Goal: Information Seeking & Learning: Learn about a topic

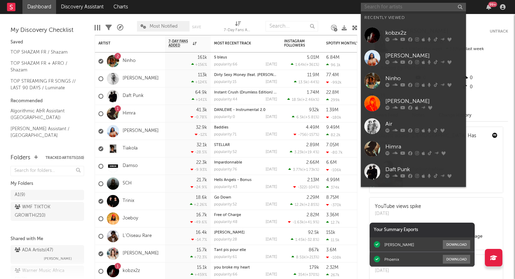
click at [419, 7] on input "text" at bounding box center [413, 7] width 105 height 9
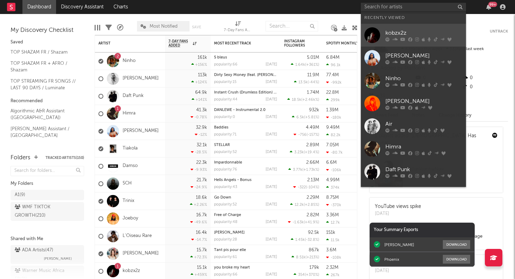
click at [407, 33] on div "kobzx2z" at bounding box center [424, 33] width 77 height 8
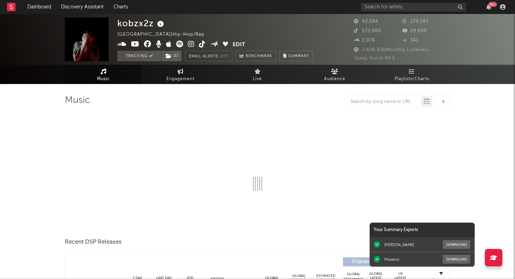
select select "6m"
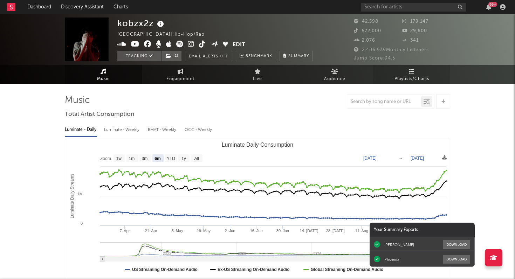
click at [411, 69] on icon at bounding box center [412, 72] width 6 height 6
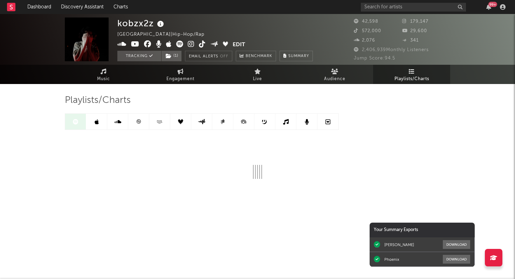
click at [139, 119] on icon at bounding box center [138, 121] width 5 height 5
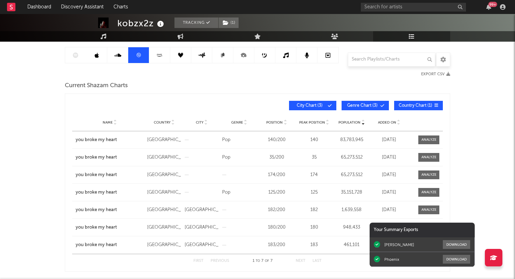
scroll to position [76, 0]
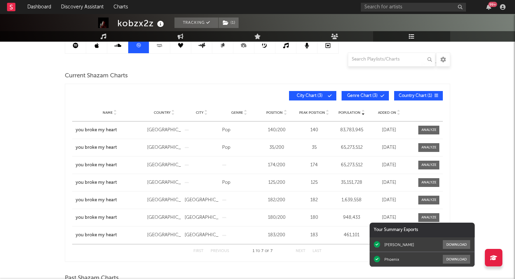
click at [385, 113] on span "Added On" at bounding box center [387, 113] width 18 height 4
click at [352, 95] on span "Genre Chart ( 3 )" at bounding box center [362, 96] width 32 height 4
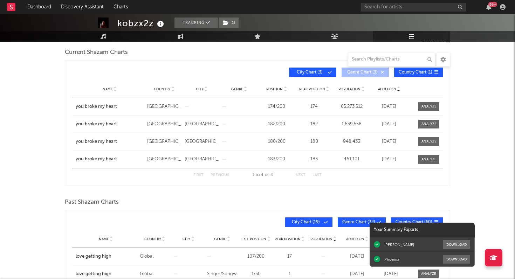
scroll to position [99, 0]
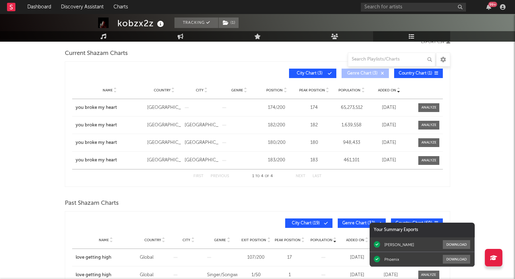
click at [368, 73] on span "Genre Chart ( 3 )" at bounding box center [362, 73] width 32 height 4
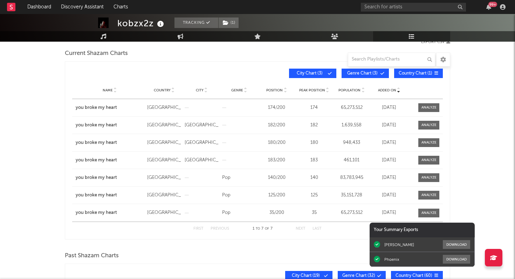
click at [309, 71] on button "City Chart ( 3 )" at bounding box center [312, 73] width 47 height 9
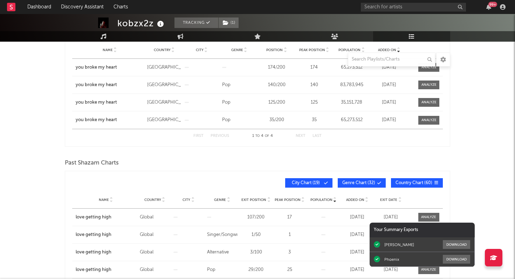
scroll to position [155, 0]
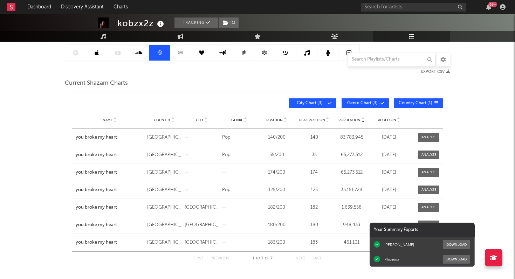
scroll to position [64, 0]
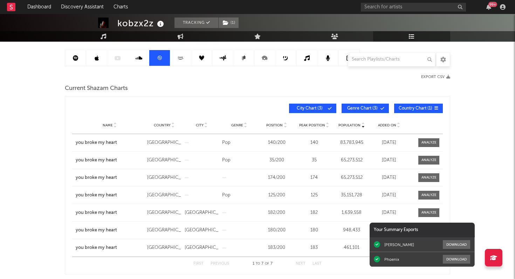
click at [76, 57] on icon at bounding box center [76, 58] width 6 height 6
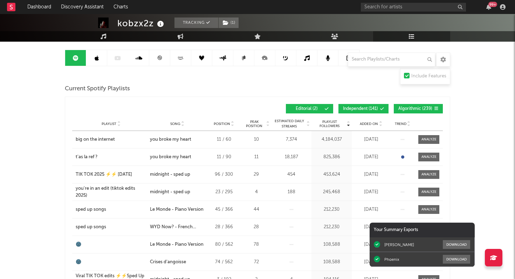
click at [368, 122] on span "Added On" at bounding box center [369, 124] width 18 height 4
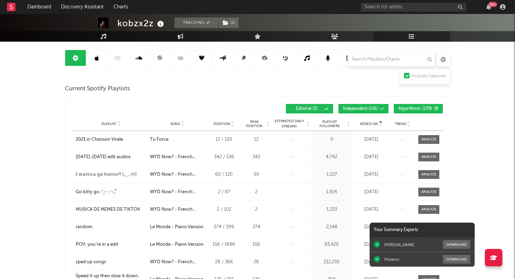
click at [368, 122] on span "Added On" at bounding box center [369, 124] width 18 height 4
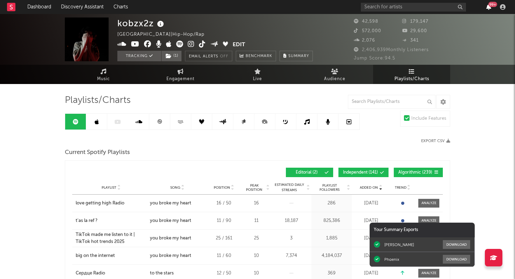
click at [490, 7] on icon "button" at bounding box center [488, 7] width 5 height 6
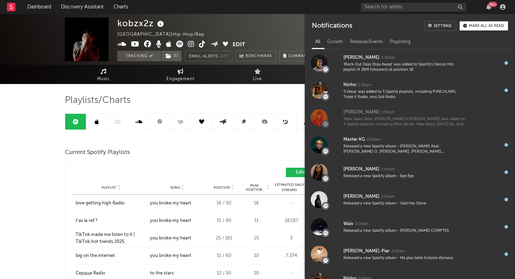
scroll to position [421, 0]
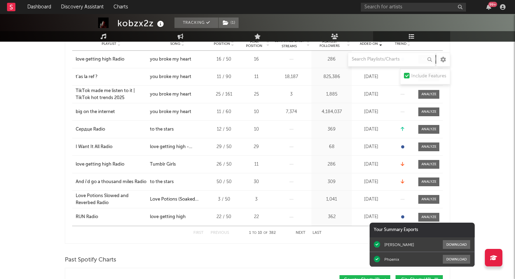
scroll to position [0, 0]
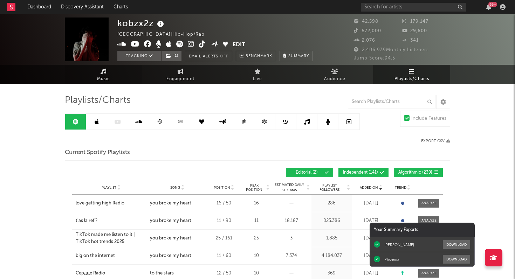
click at [100, 75] on span "Music" at bounding box center [103, 79] width 13 height 8
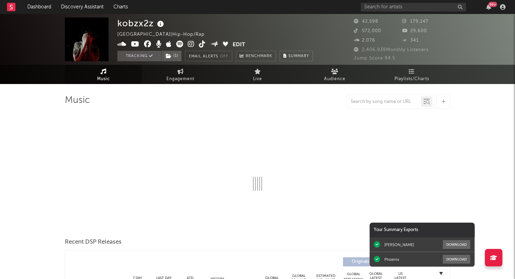
select select "6m"
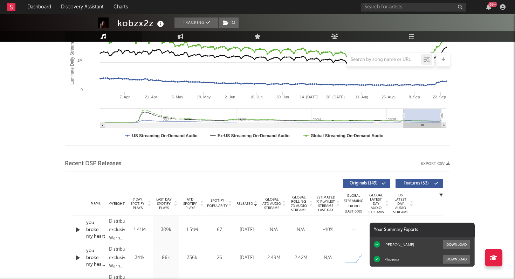
scroll to position [139, 0]
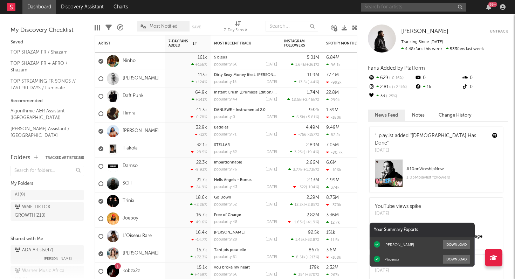
click at [418, 10] on input "text" at bounding box center [413, 7] width 105 height 9
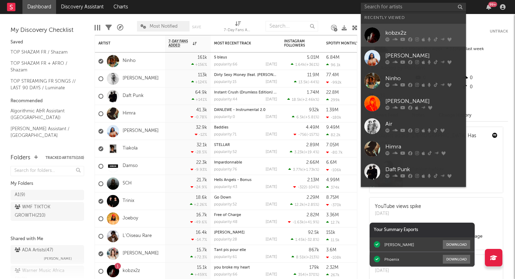
click at [412, 36] on div "kobzx2z" at bounding box center [424, 33] width 77 height 8
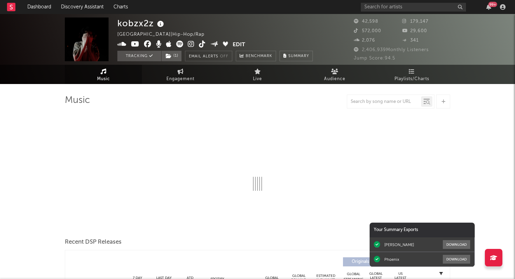
select select "6m"
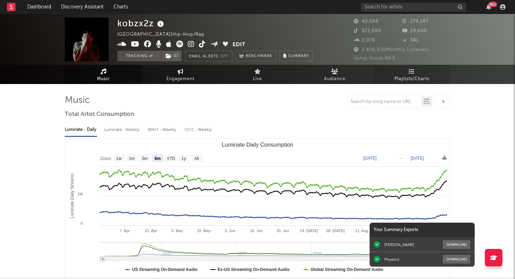
click at [415, 75] on span "Playlists/Charts" at bounding box center [412, 79] width 35 height 8
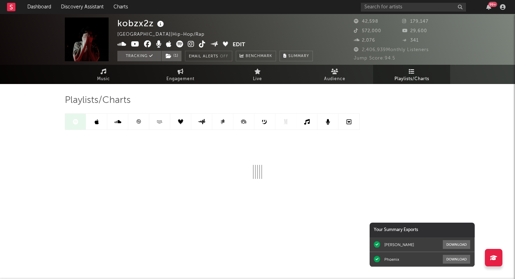
click at [139, 123] on icon at bounding box center [139, 122] width 4 height 4
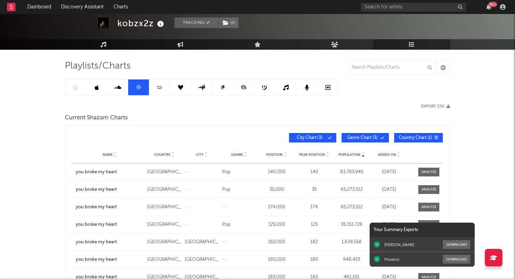
scroll to position [36, 0]
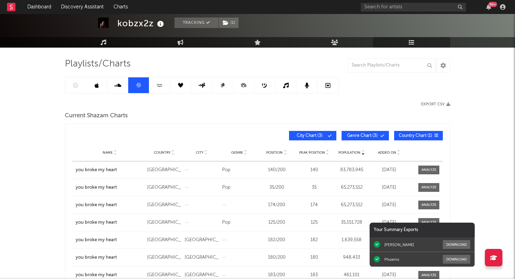
click at [100, 87] on link at bounding box center [96, 85] width 21 height 16
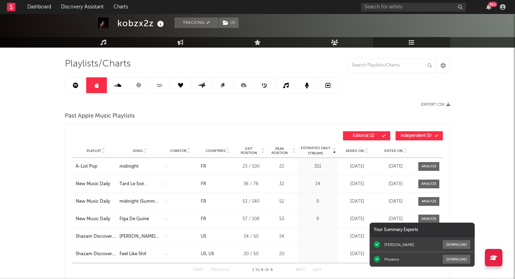
click at [389, 152] on span "Exited On" at bounding box center [393, 151] width 19 height 4
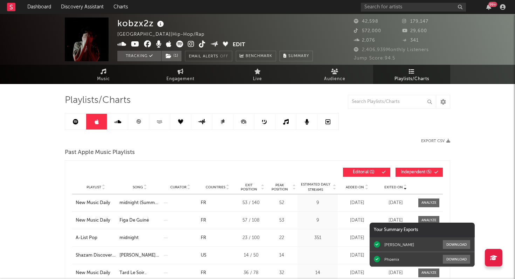
click at [157, 122] on icon at bounding box center [160, 121] width 8 height 5
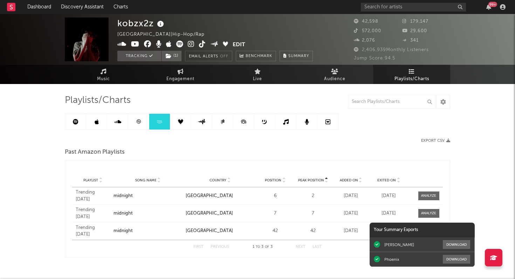
click at [221, 123] on icon at bounding box center [222, 121] width 5 height 5
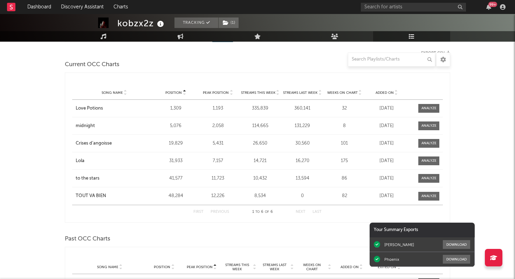
scroll to position [84, 0]
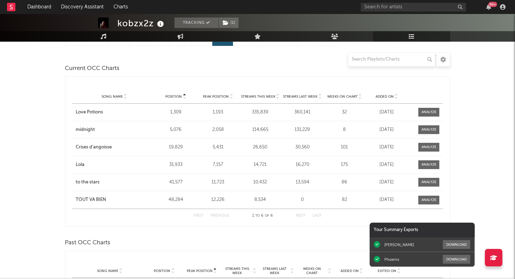
click at [380, 97] on span "Added On" at bounding box center [385, 97] width 18 height 4
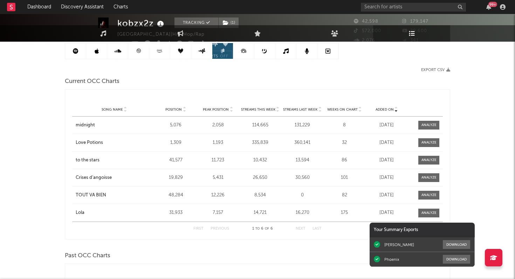
scroll to position [0, 0]
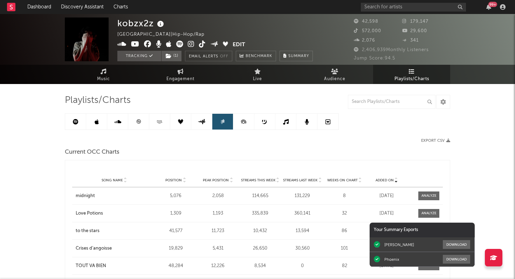
click at [79, 121] on link at bounding box center [75, 122] width 21 height 16
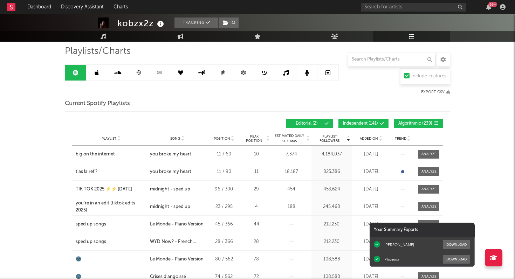
scroll to position [50, 0]
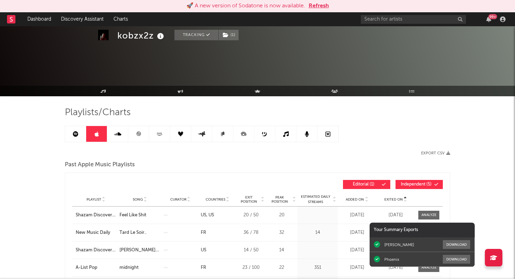
scroll to position [49, 0]
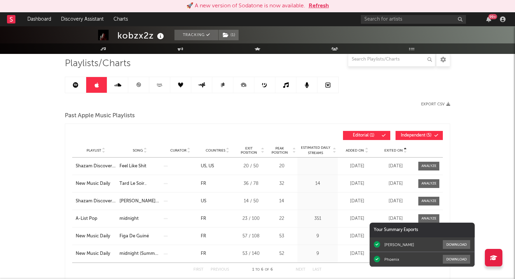
click at [75, 83] on icon at bounding box center [76, 85] width 6 height 6
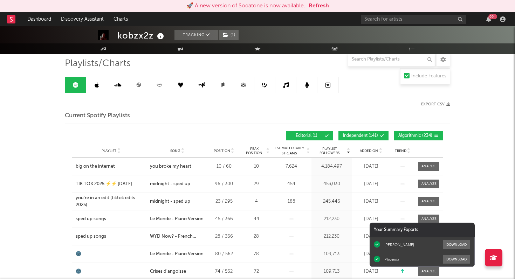
click at [76, 88] on link at bounding box center [75, 85] width 21 height 16
click at [367, 150] on span "Added On" at bounding box center [369, 151] width 18 height 4
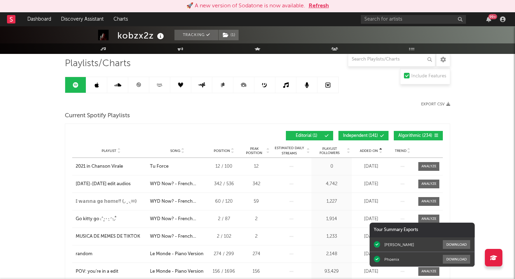
click at [367, 150] on span "Added On" at bounding box center [369, 151] width 18 height 4
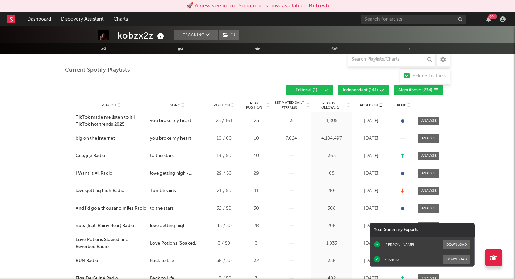
scroll to position [96, 0]
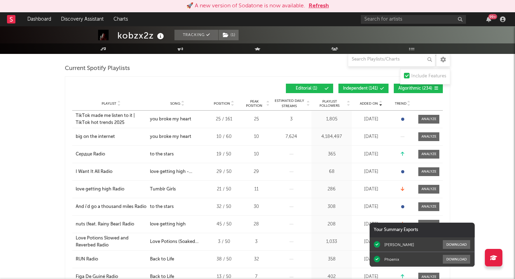
click at [317, 7] on button "Refresh" at bounding box center [319, 6] width 20 height 8
